Goal: Find contact information: Find contact information

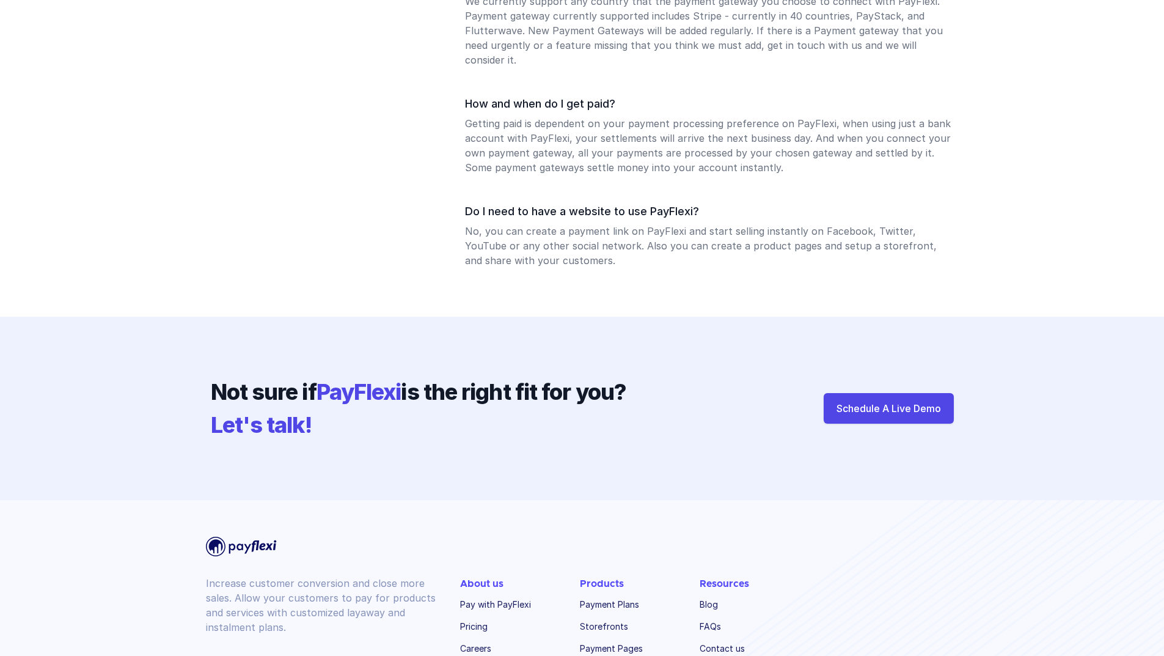
scroll to position [1344, 0]
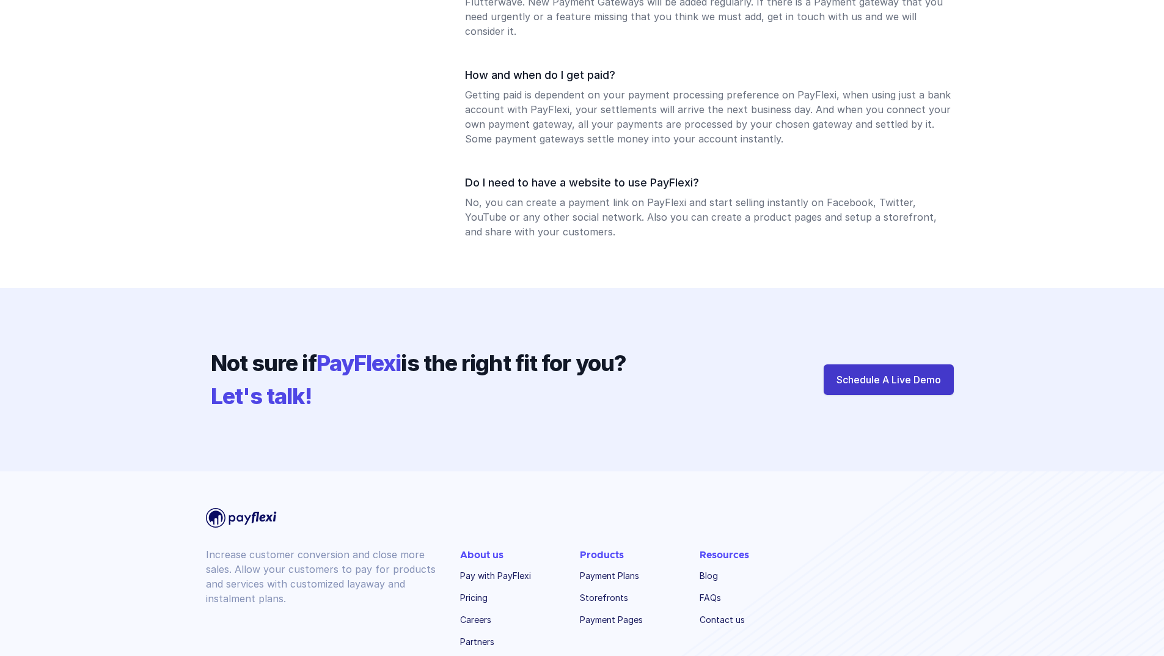
click at [892, 364] on link "Schedule A Live Demo" at bounding box center [889, 379] width 130 height 31
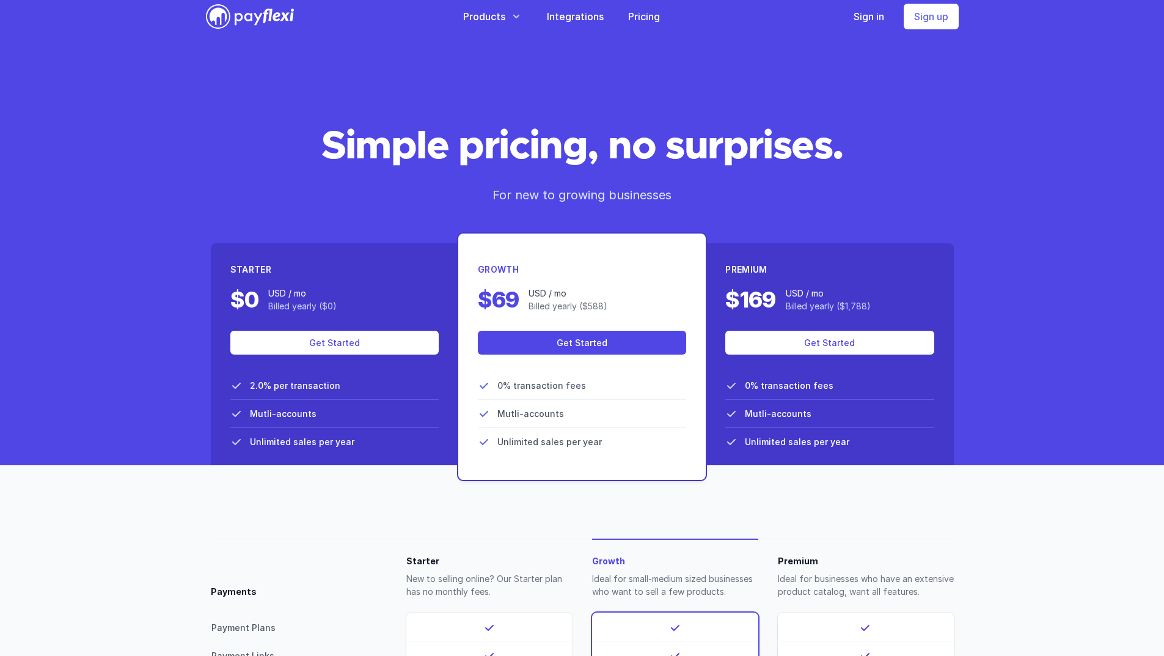
scroll to position [0, 0]
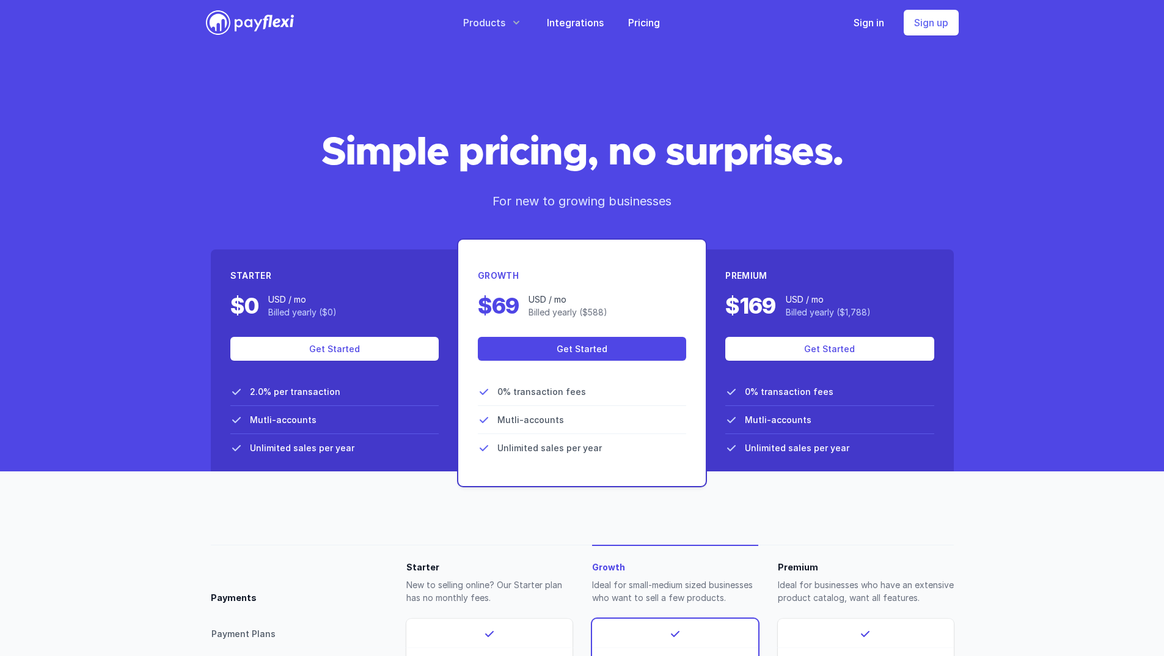
click at [515, 19] on icon "button" at bounding box center [516, 22] width 12 height 12
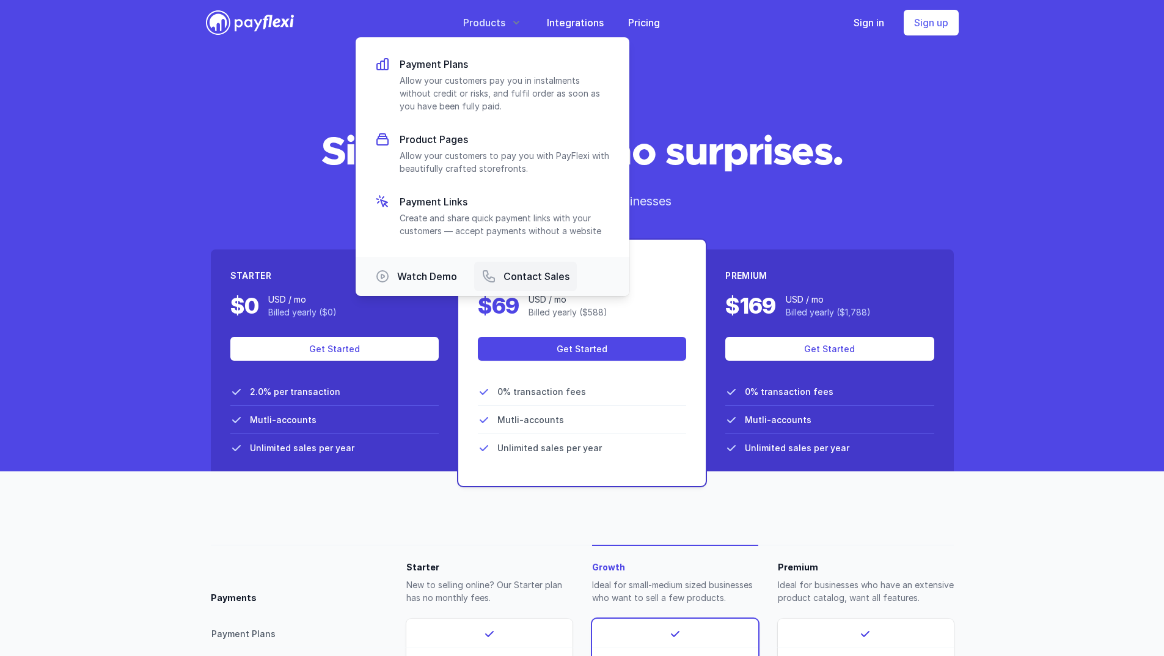
click at [530, 280] on span "Contact Sales" at bounding box center [537, 276] width 66 height 15
